Goal: Book appointment/travel/reservation

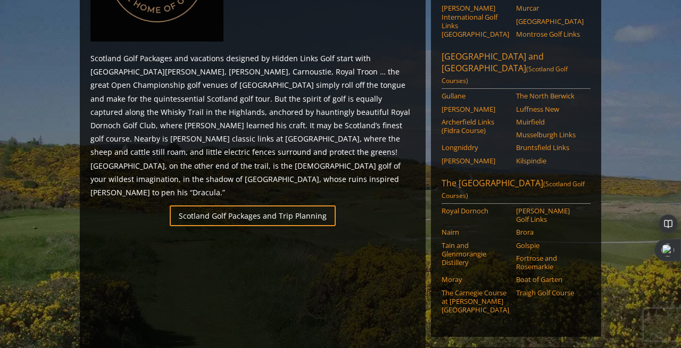
scroll to position [597, 0]
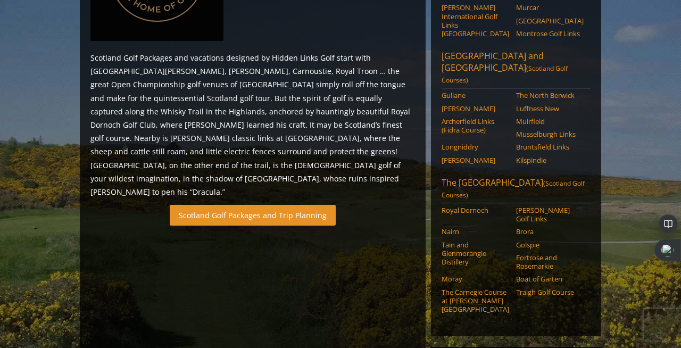
click at [261, 205] on link "Scotland Golf Packages and Trip Planning" at bounding box center [253, 215] width 166 height 21
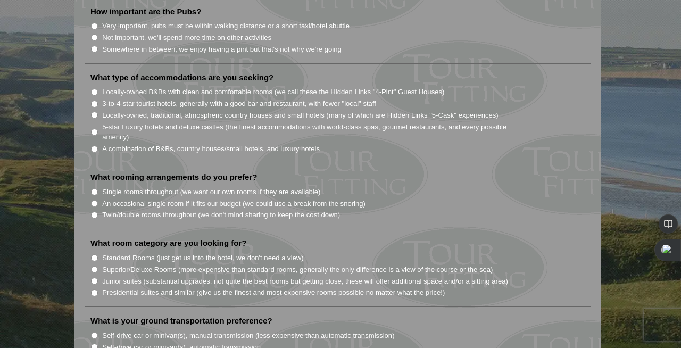
scroll to position [1034, 0]
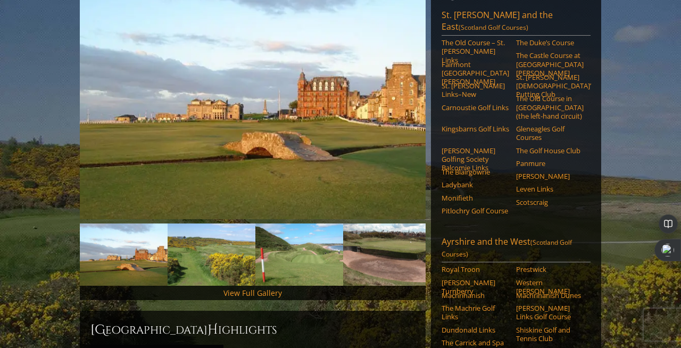
scroll to position [160, 0]
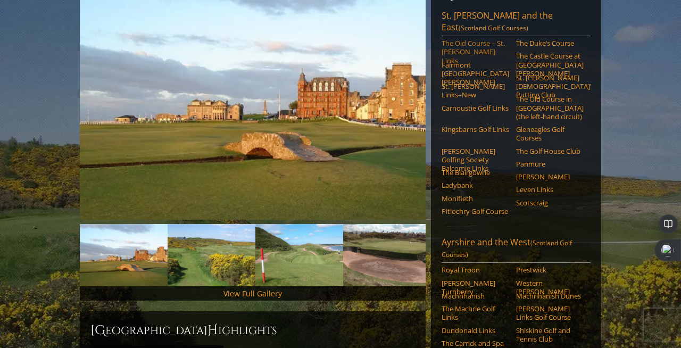
click at [458, 39] on link "The Old Course – St. [PERSON_NAME] Links" at bounding box center [476, 52] width 68 height 26
